Goal: Information Seeking & Learning: Understand process/instructions

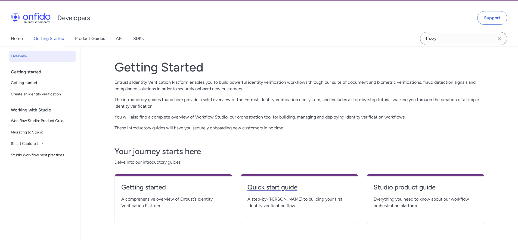
scroll to position [16, 0]
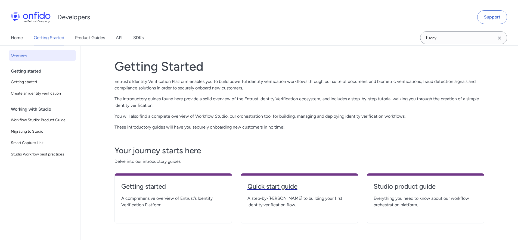
click at [277, 189] on h4 "Quick start guide" at bounding box center [299, 186] width 104 height 9
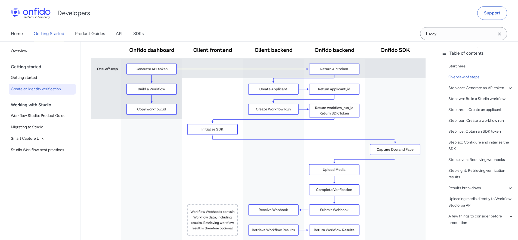
scroll to position [142, 0]
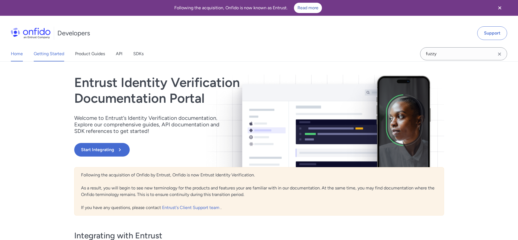
click at [52, 54] on link "Getting Started" at bounding box center [49, 53] width 30 height 15
